Goal: Task Accomplishment & Management: Complete application form

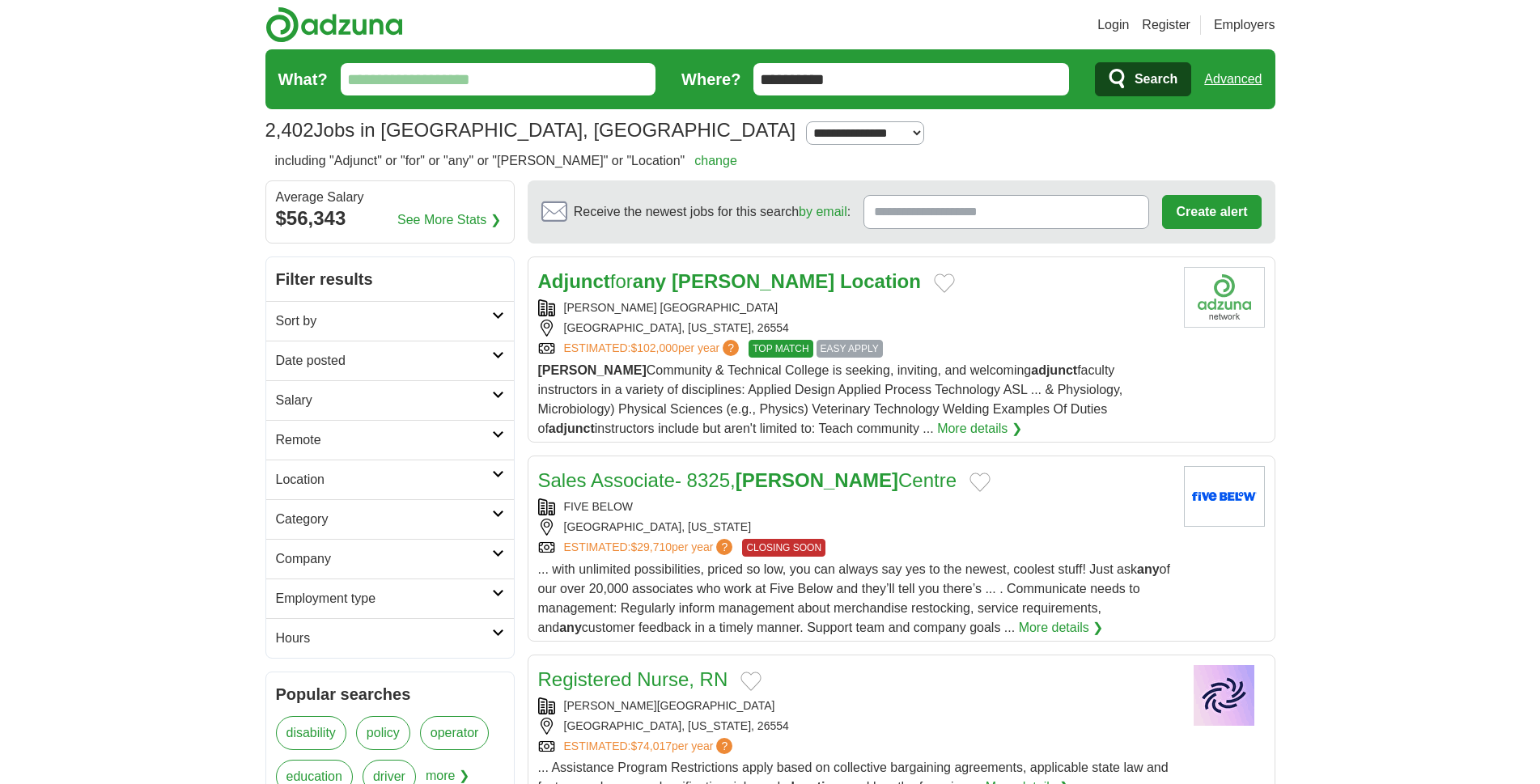
click at [937, 424] on link "More details ❯" at bounding box center [979, 429] width 85 height 19
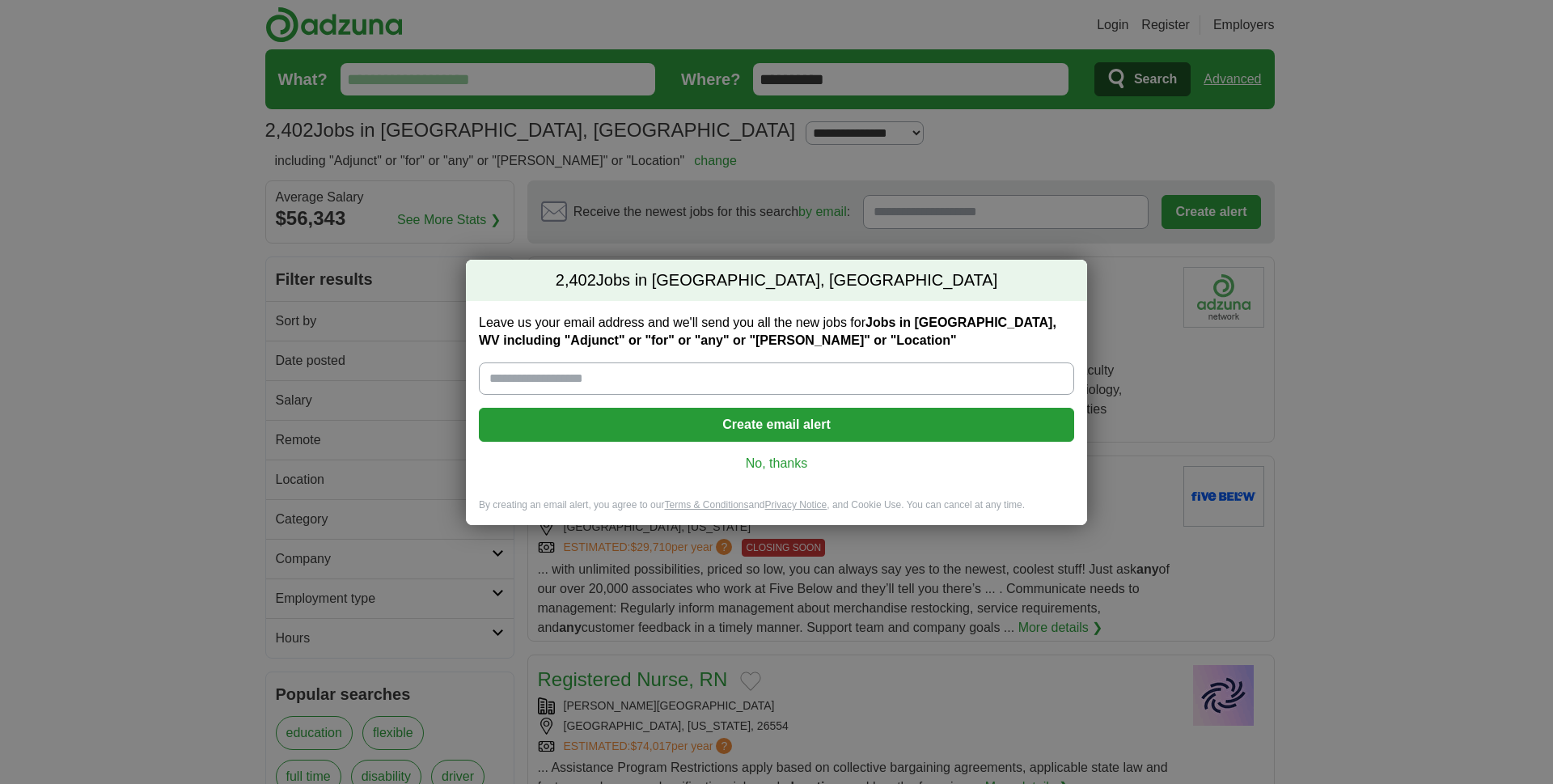
click at [780, 460] on link "No, thanks" at bounding box center [776, 463] width 570 height 18
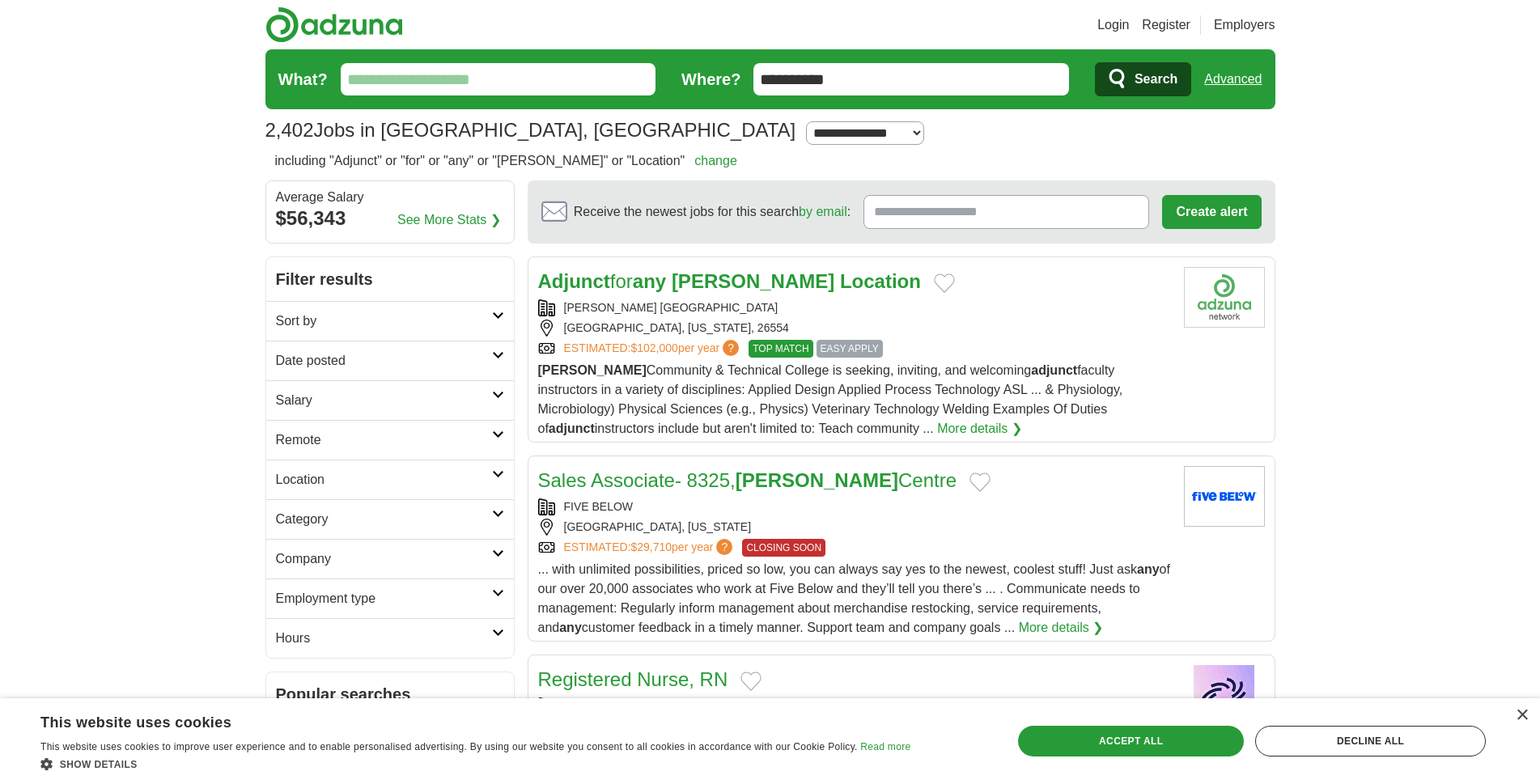
click at [1109, 24] on link "Login" at bounding box center [1113, 24] width 32 height 19
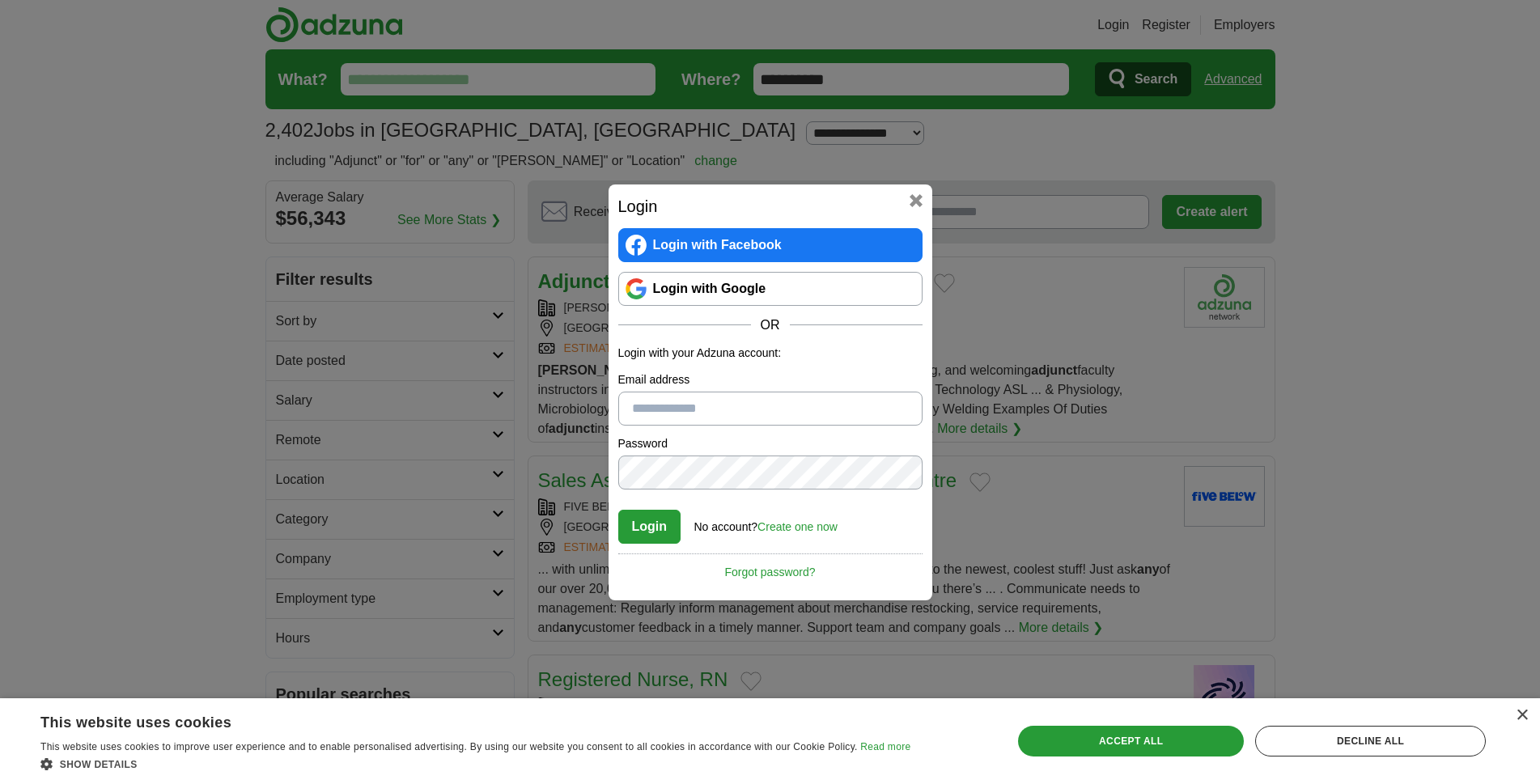
type input "**********"
click at [647, 522] on button "Login" at bounding box center [649, 526] width 63 height 34
click at [715, 279] on link "Login with Google" at bounding box center [770, 288] width 304 height 34
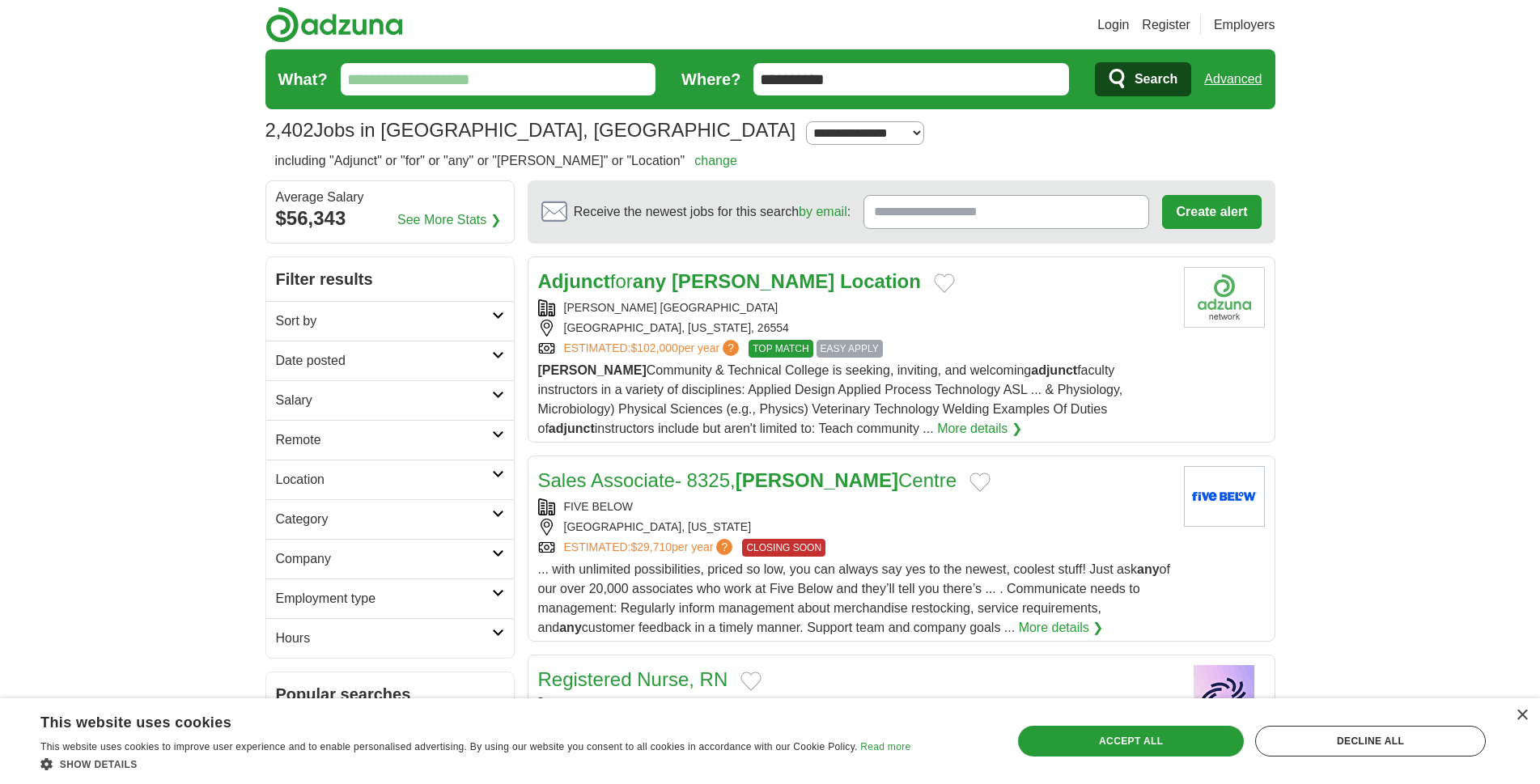
click at [853, 345] on span "EASY APPLY" at bounding box center [849, 348] width 66 height 18
click at [610, 340] on link "ESTIMATED: $102,000 per year ?" at bounding box center [653, 348] width 179 height 18
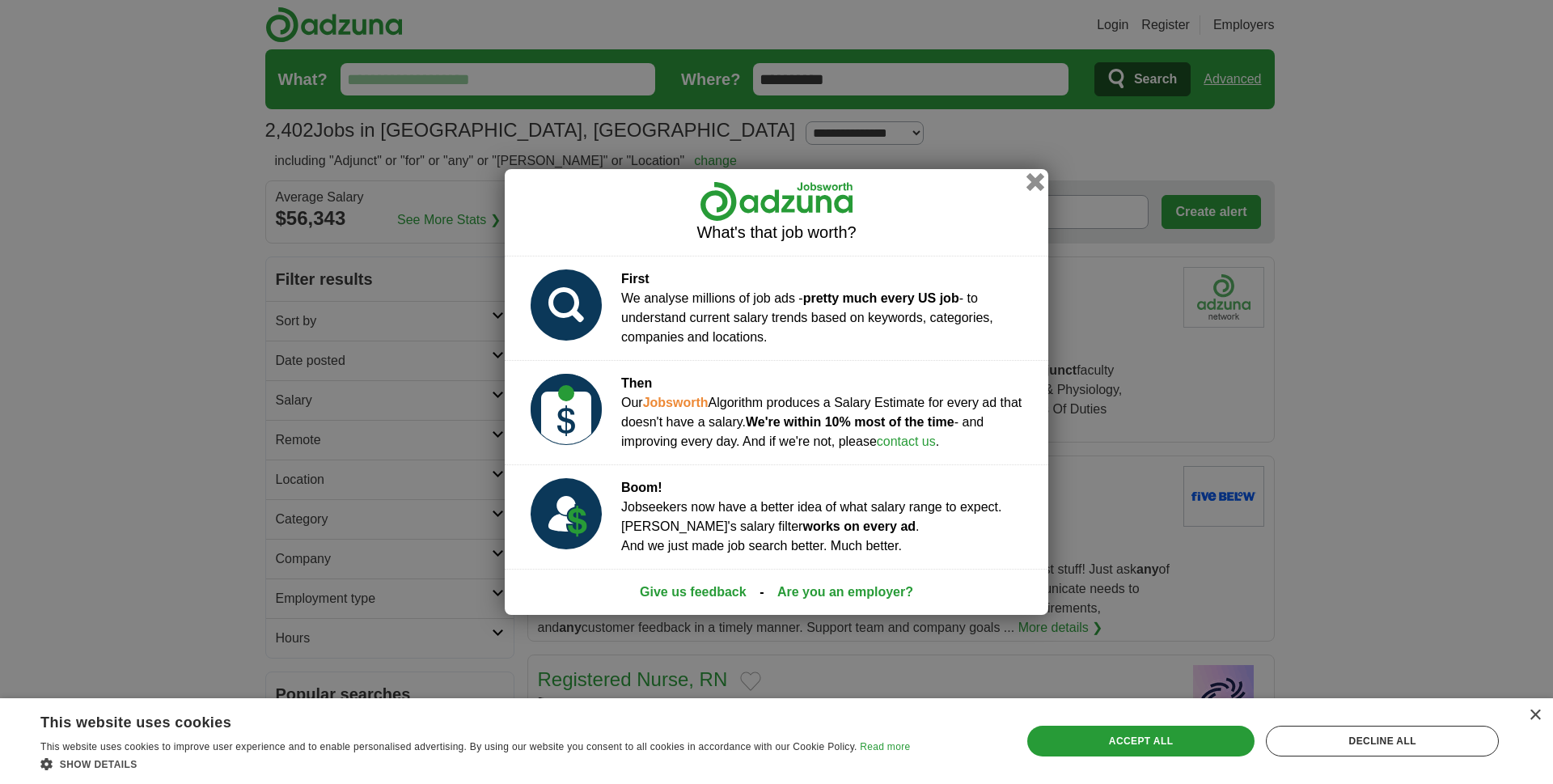
click at [1036, 184] on button "button" at bounding box center [1035, 182] width 18 height 18
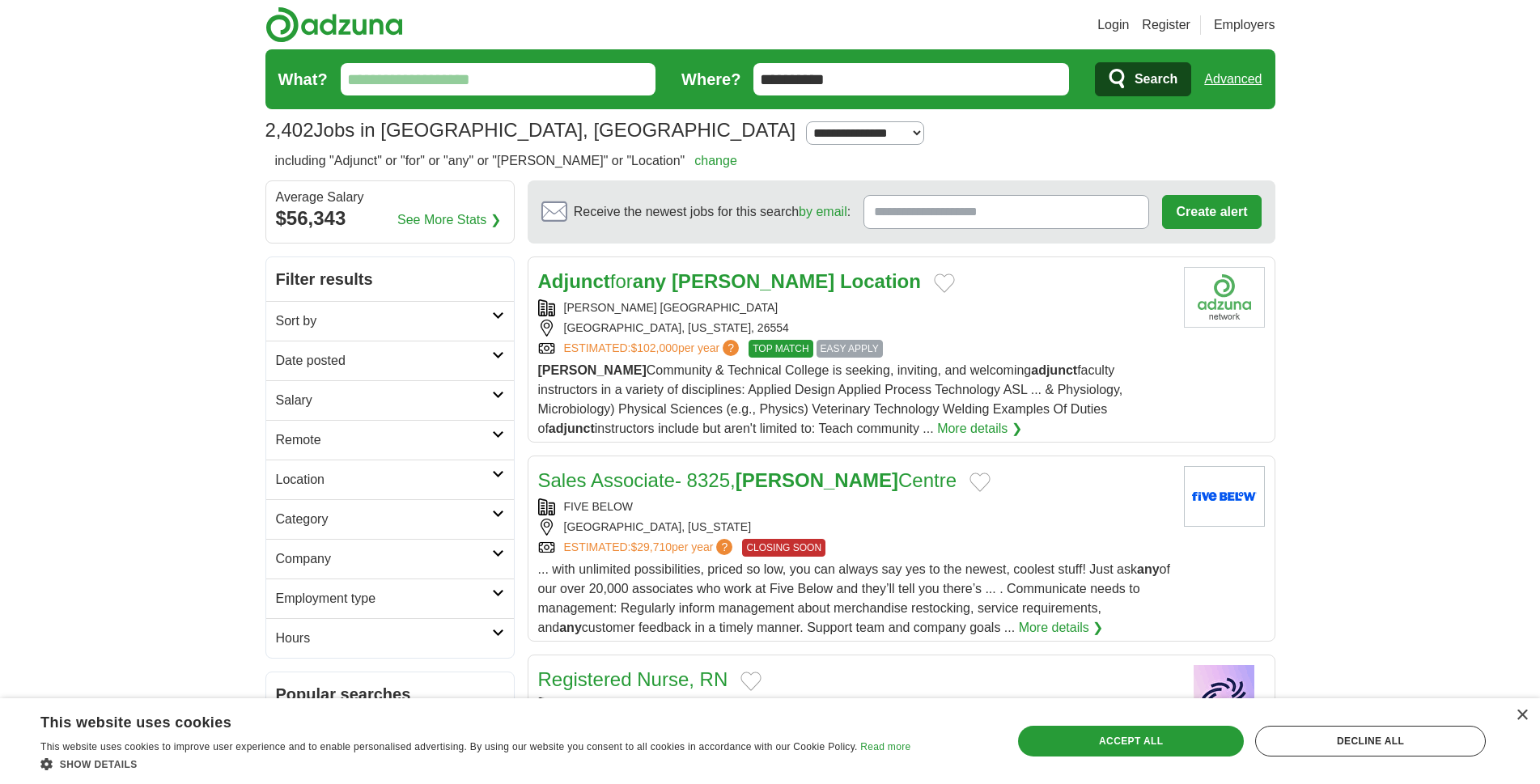
click at [873, 347] on span "EASY APPLY" at bounding box center [849, 348] width 66 height 18
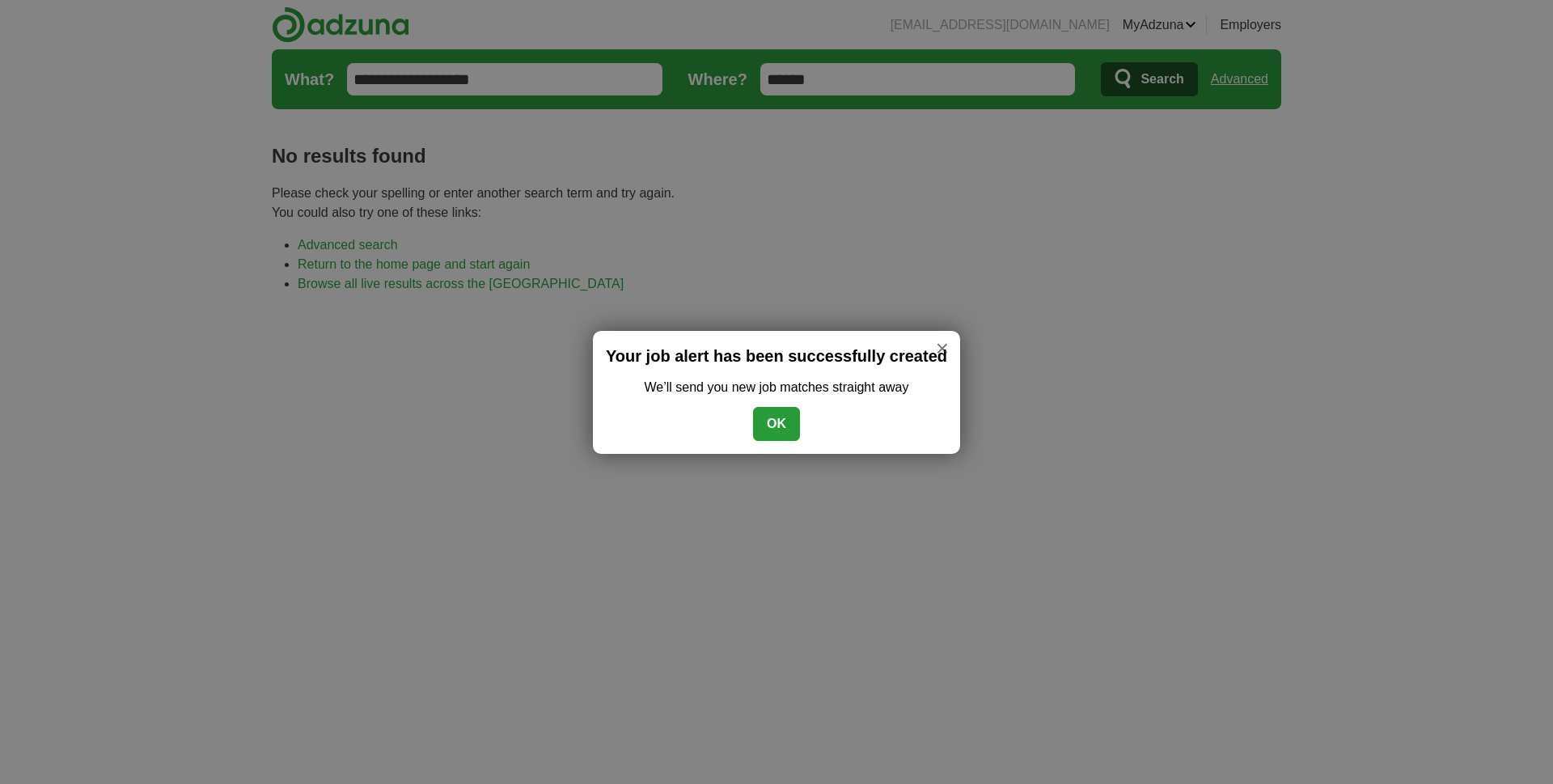
click at [787, 417] on button "OK" at bounding box center [776, 424] width 47 height 34
